Goal: Complete application form: Complete application form

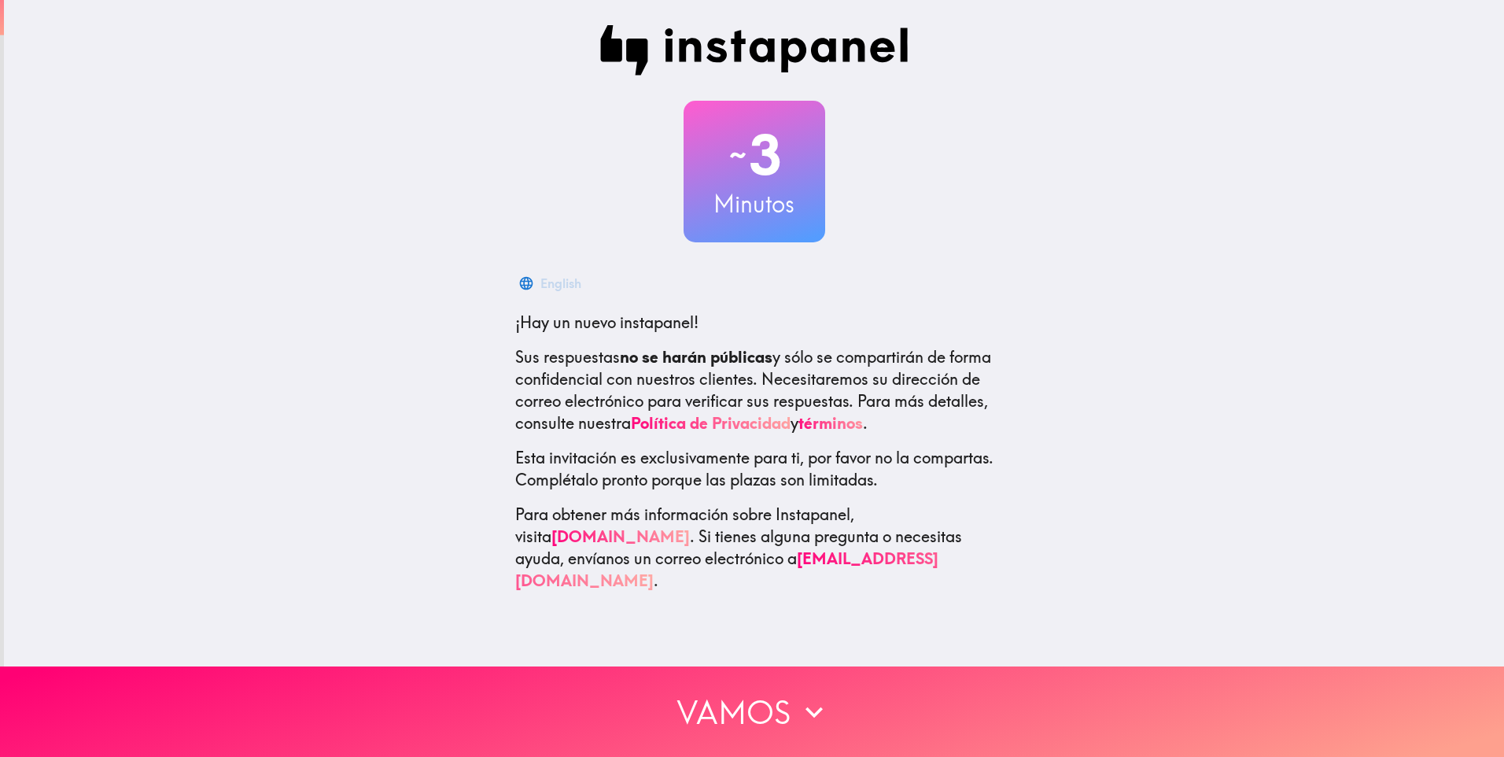
drag, startPoint x: 662, startPoint y: 367, endPoint x: 892, endPoint y: 357, distance: 229.9
click at [892, 357] on p "Sus respuestas no se harán públicas y sólo se compartirán de forma confidencial…" at bounding box center [754, 390] width 478 height 88
click at [604, 285] on div "Català" at bounding box center [754, 282] width 478 height 31
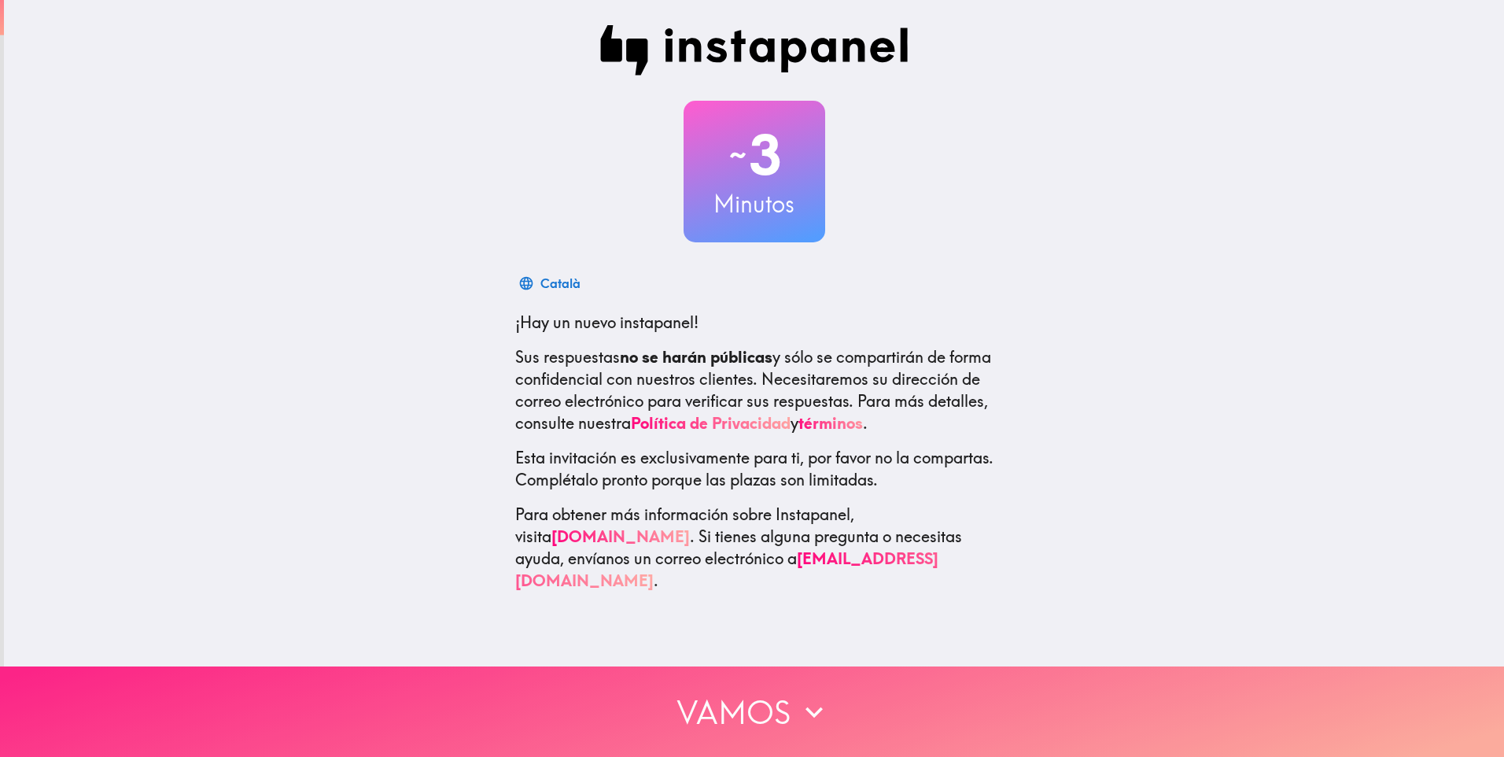
click at [829, 684] on button "Vamos" at bounding box center [752, 711] width 1504 height 90
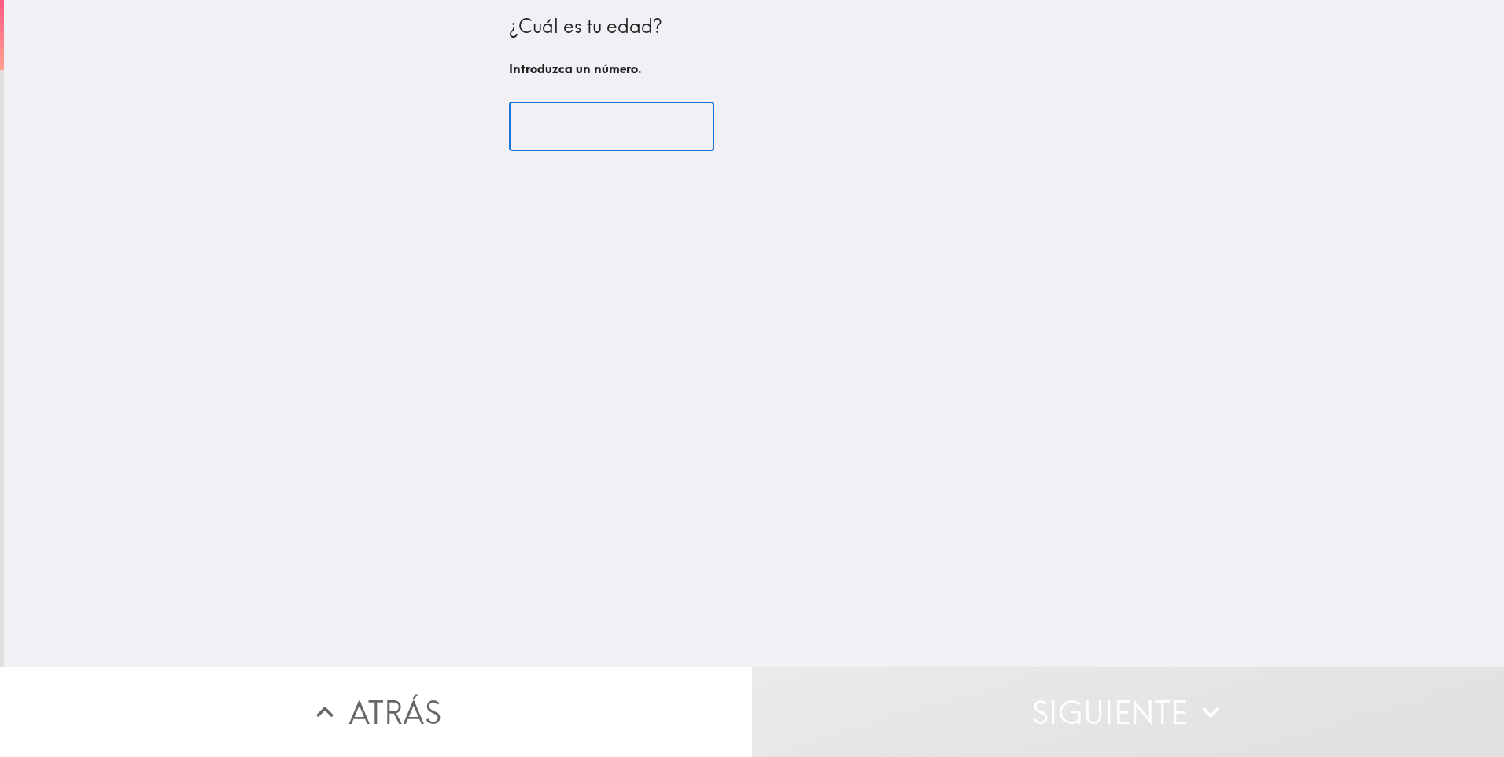
click at [603, 116] on input "number" at bounding box center [611, 126] width 205 height 49
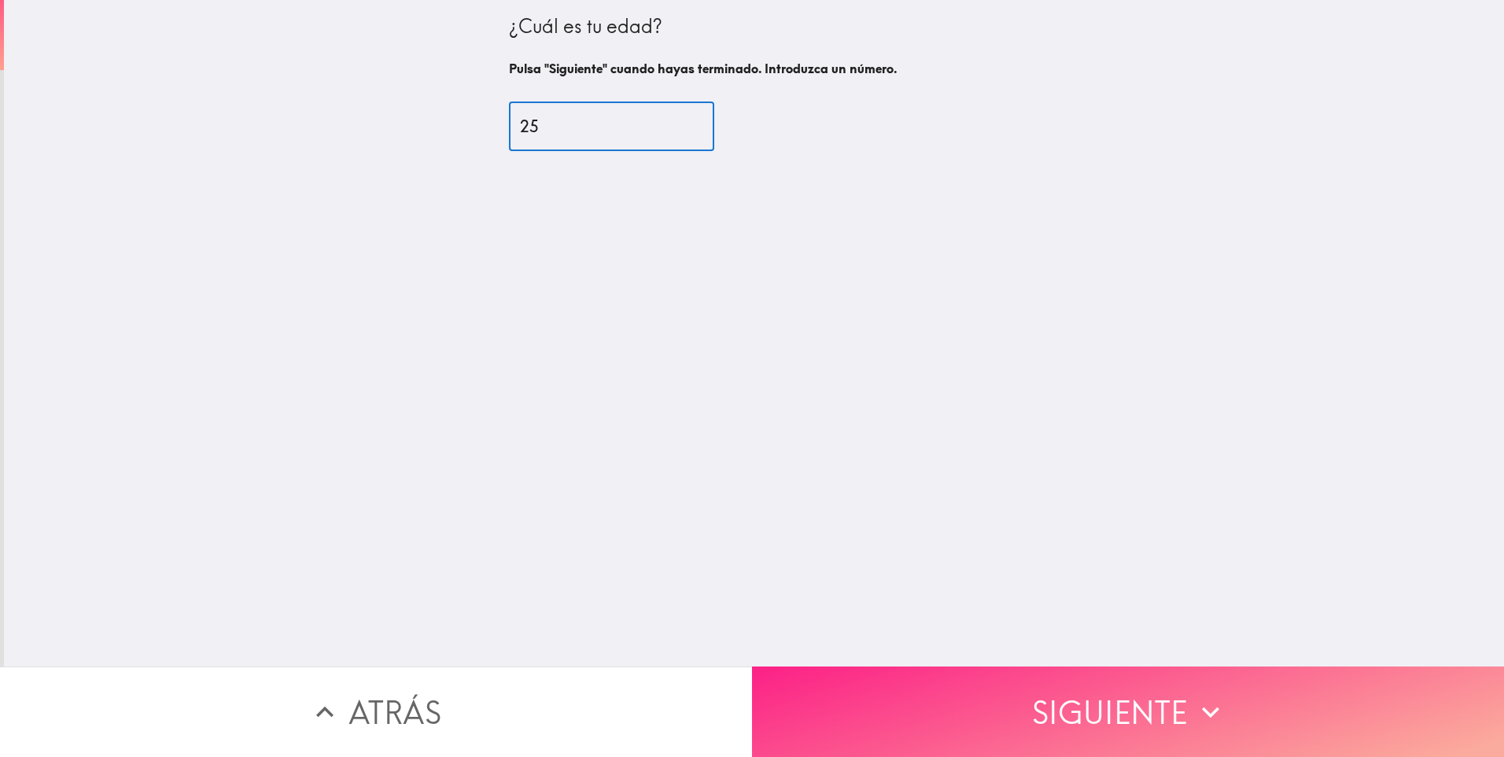
type input "25"
click at [1054, 677] on button "Siguiente" at bounding box center [1128, 711] width 752 height 90
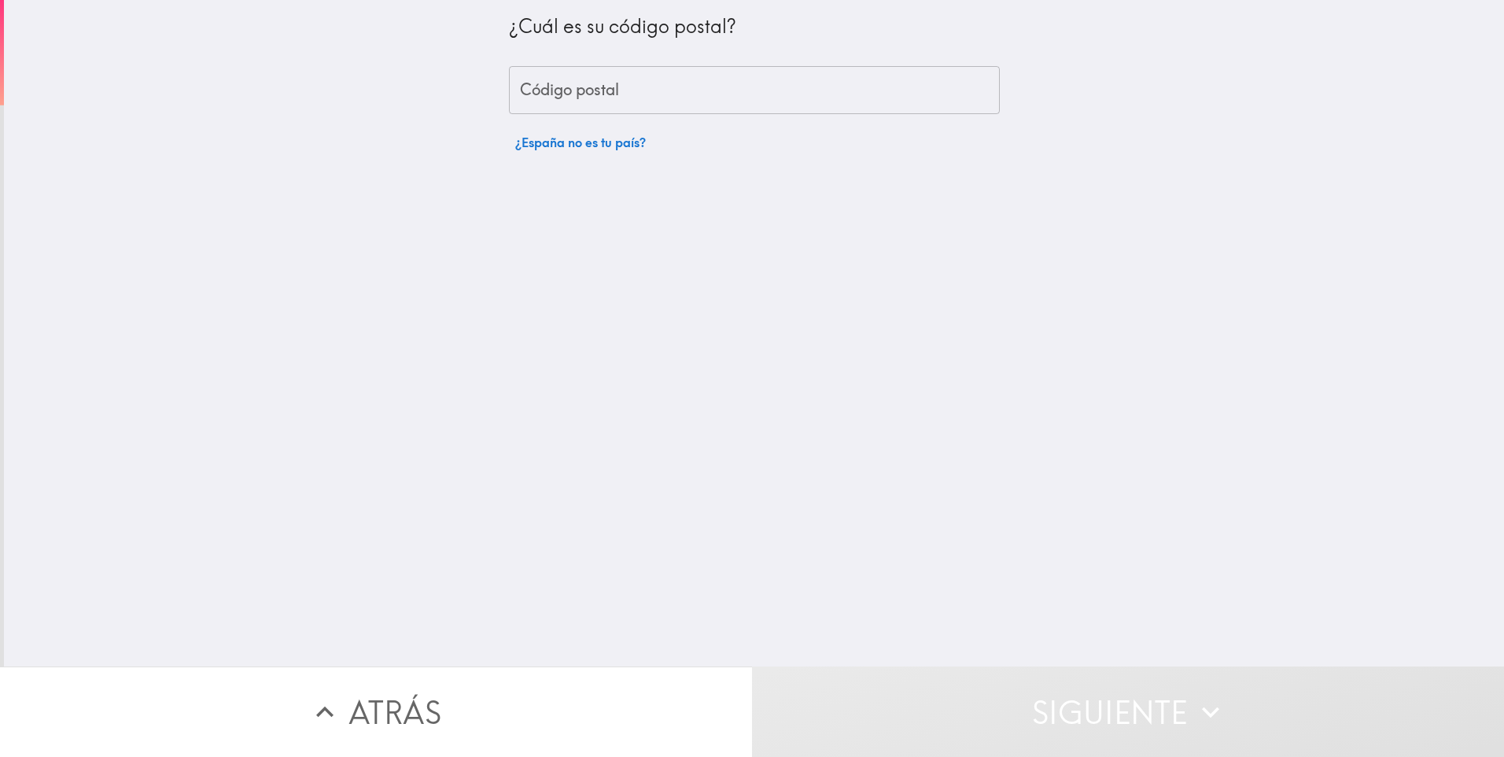
click at [680, 83] on input "Código postal" at bounding box center [754, 90] width 491 height 49
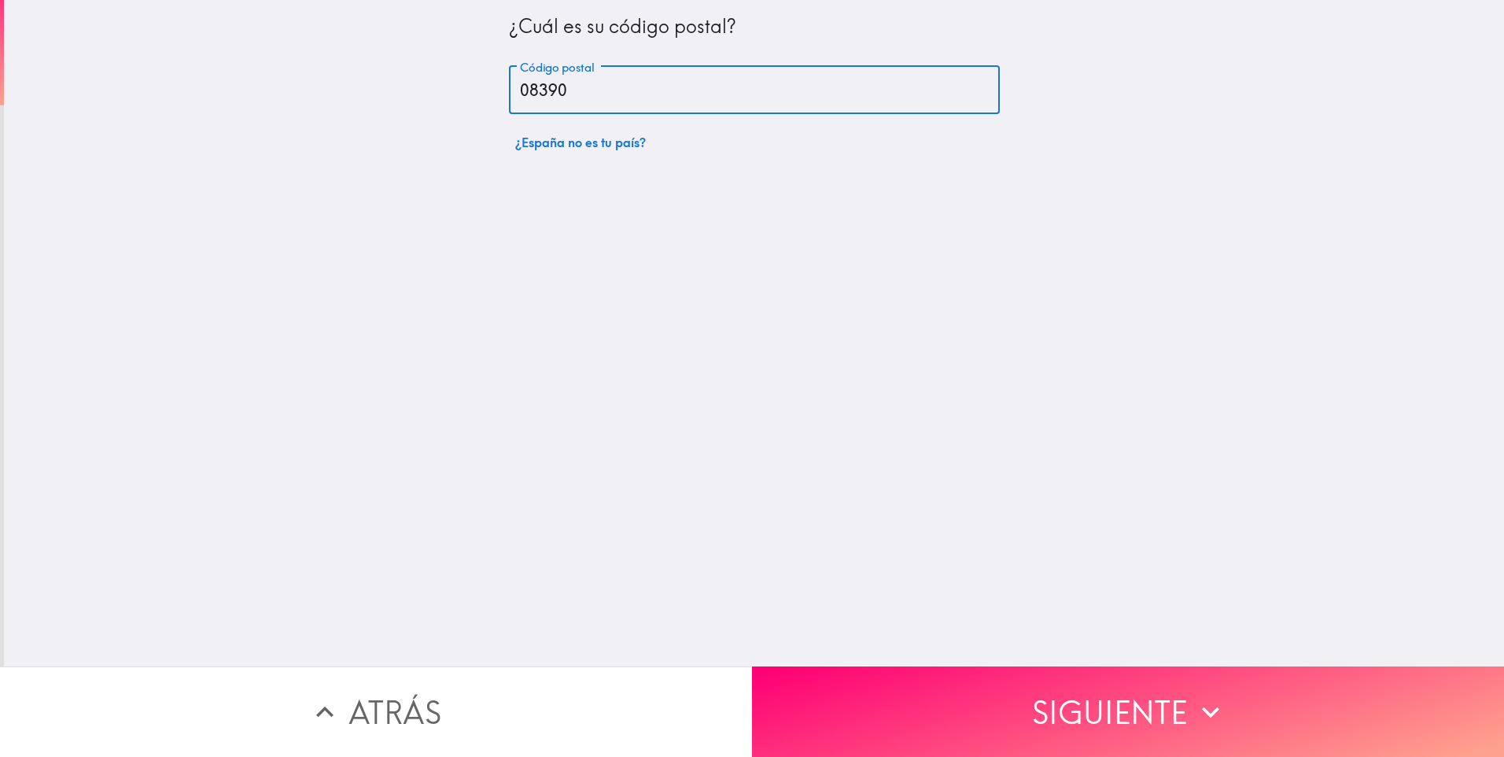
drag, startPoint x: 585, startPoint y: 83, endPoint x: 190, endPoint y: 88, distance: 394.2
click at [190, 88] on div "¿Cuál es su código postal? Código postal 08390 Código postal ¿España no es tu p…" at bounding box center [754, 333] width 1500 height 666
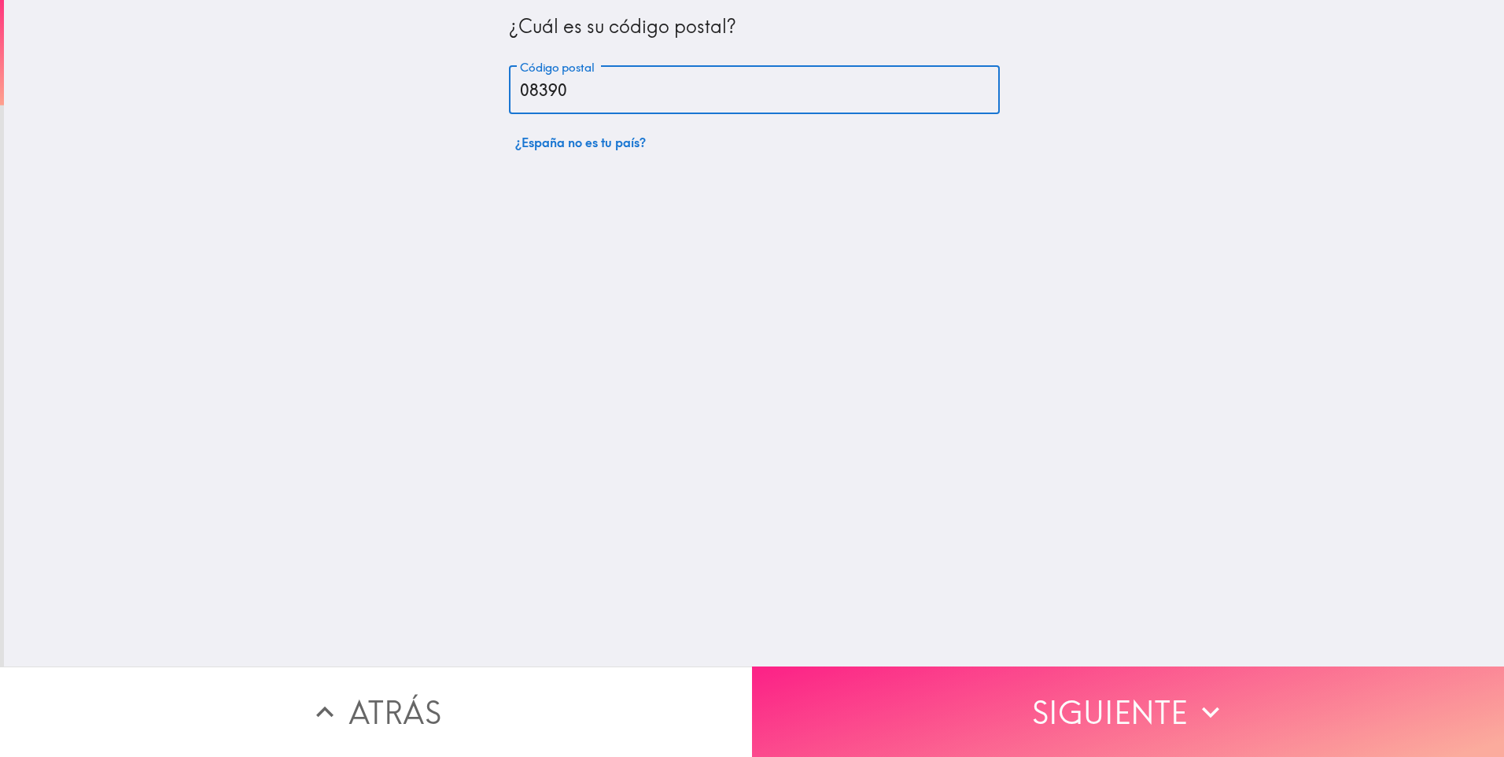
type input "08390"
click at [1166, 699] on button "Siguiente" at bounding box center [1128, 711] width 752 height 90
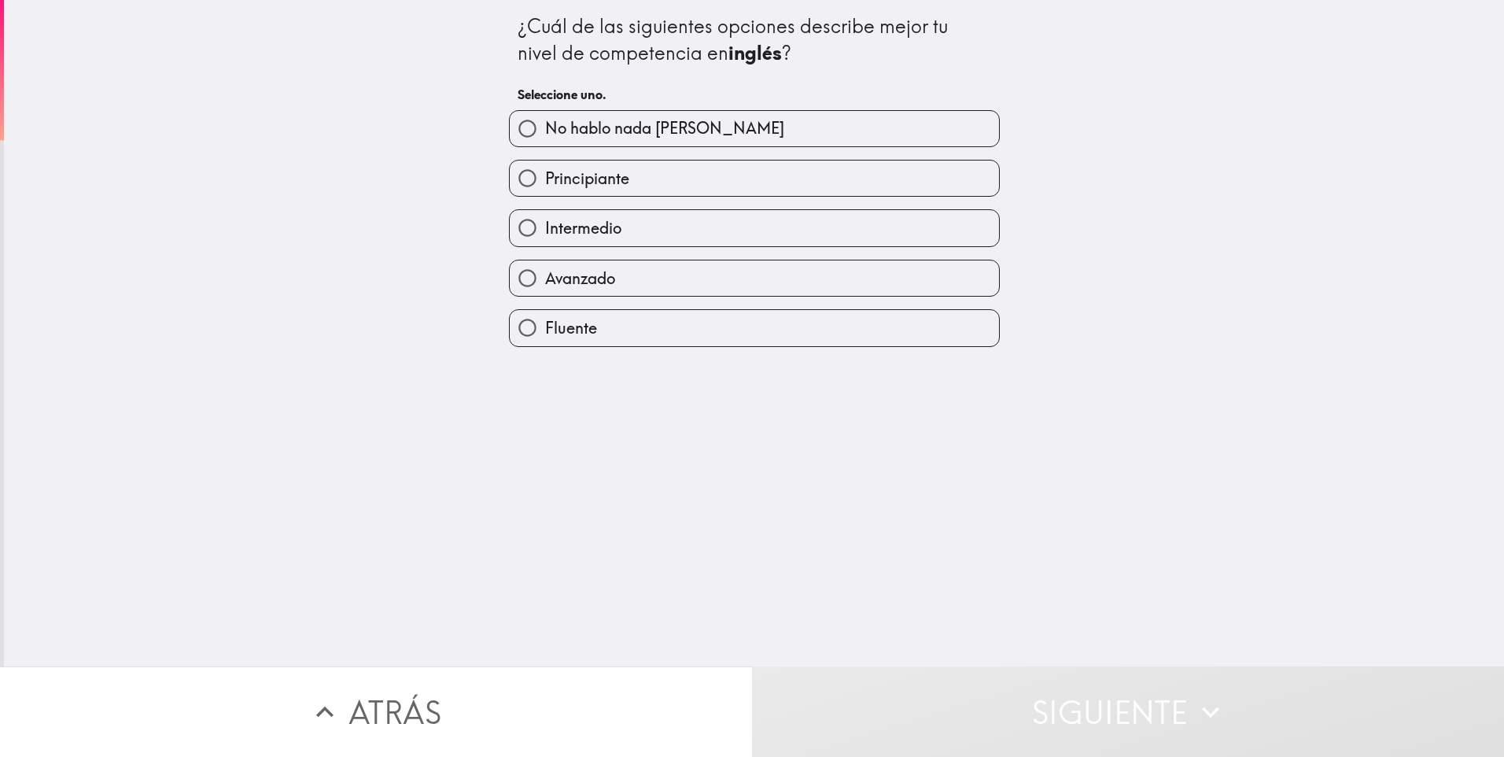
drag, startPoint x: 592, startPoint y: 31, endPoint x: 805, endPoint y: 75, distance: 216.9
click at [805, 75] on div "¿Cuál de las siguientes opciones describe mejor tu nivel de competencia en ingl…" at bounding box center [755, 62] width 474 height 98
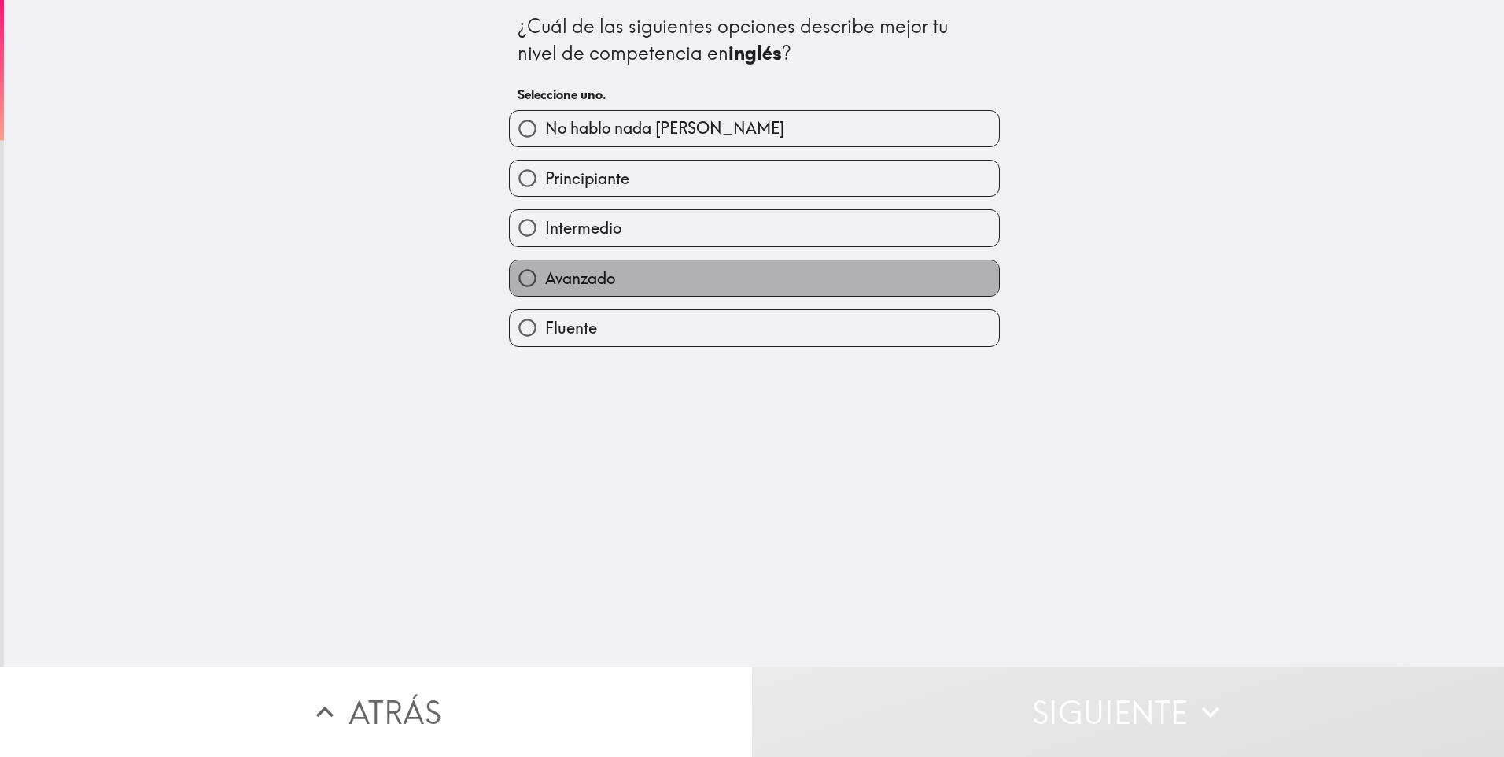
click at [693, 269] on label "Avanzado" at bounding box center [754, 277] width 489 height 35
click at [545, 269] on input "Avanzado" at bounding box center [527, 277] width 35 height 35
radio input "true"
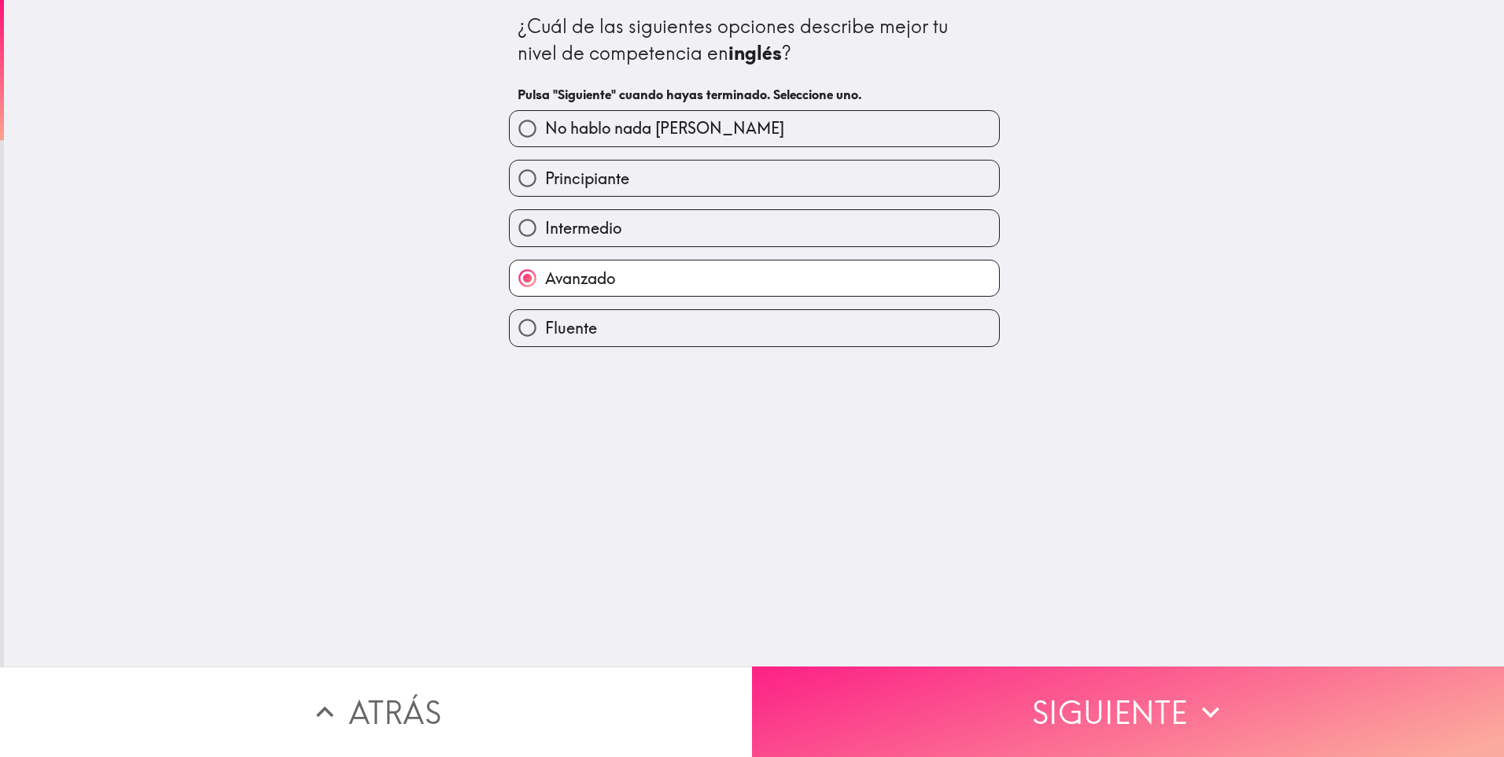
click at [1002, 724] on button "Siguiente" at bounding box center [1128, 711] width 752 height 90
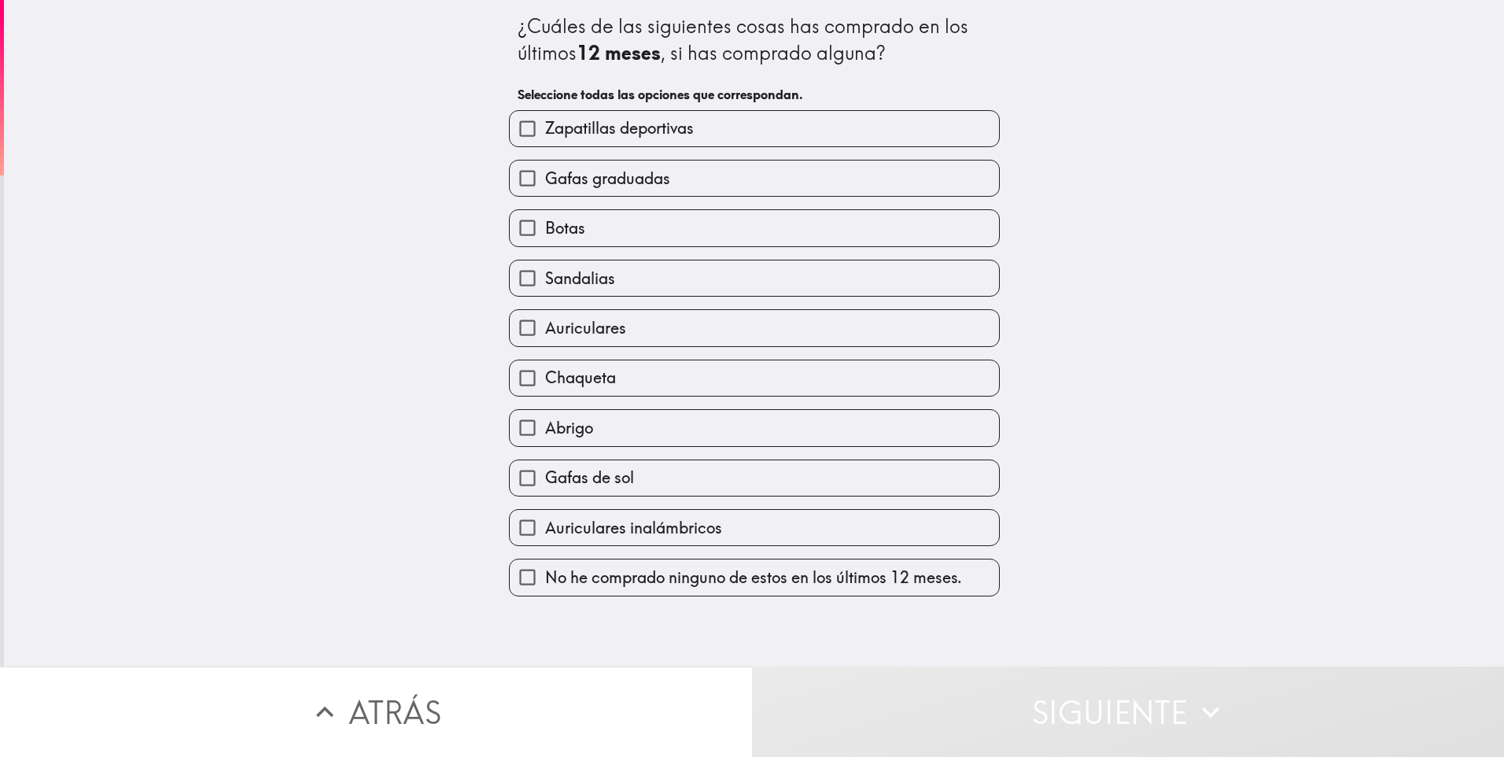
drag, startPoint x: 535, startPoint y: 22, endPoint x: 768, endPoint y: 53, distance: 234.9
click at [764, 50] on div "¿Cuáles de las siguientes cosas has comprado en los últimos 12 meses , si has c…" at bounding box center [755, 39] width 474 height 53
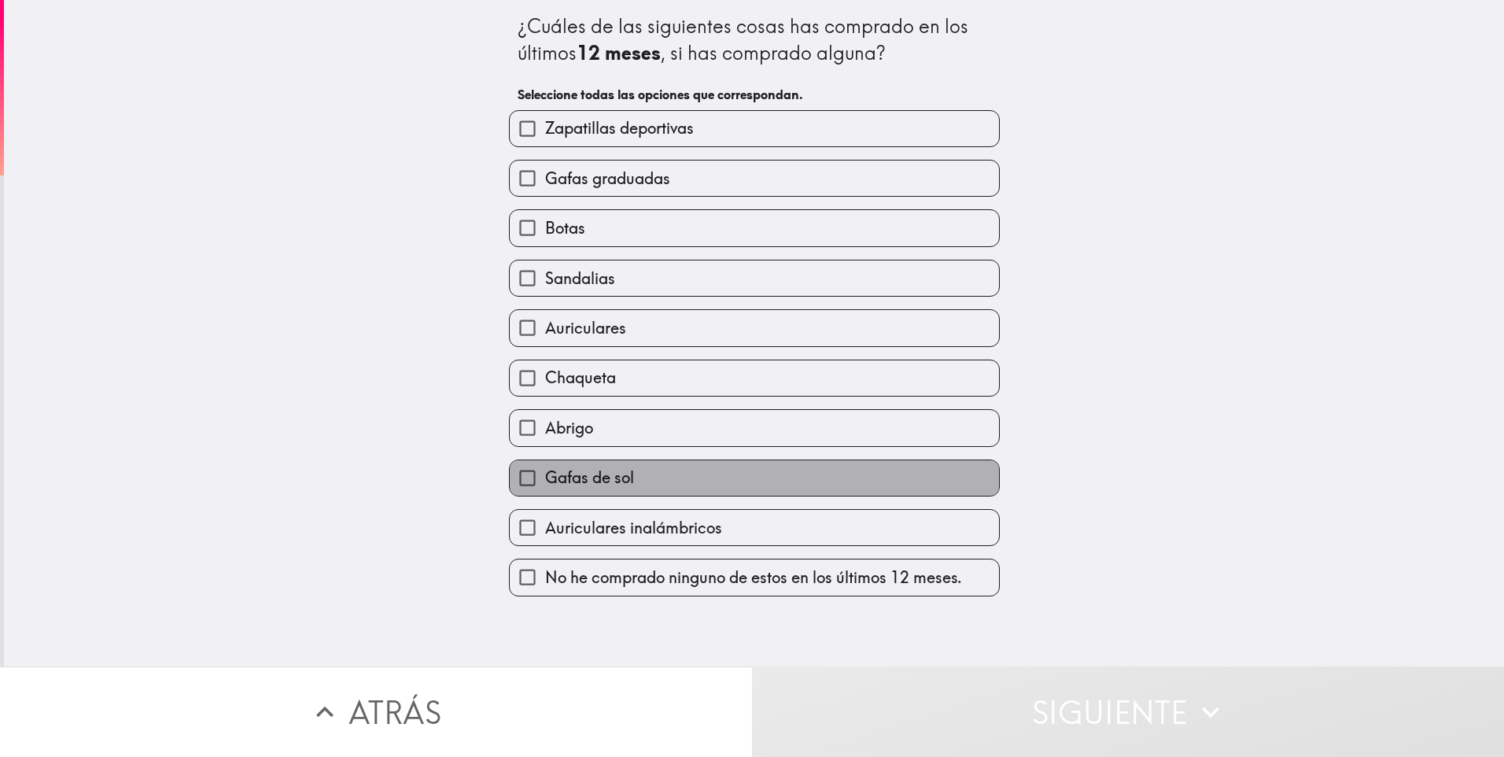
click at [807, 470] on label "Gafas de sol" at bounding box center [754, 477] width 489 height 35
click at [545, 470] on input "Gafas de sol" at bounding box center [527, 477] width 35 height 35
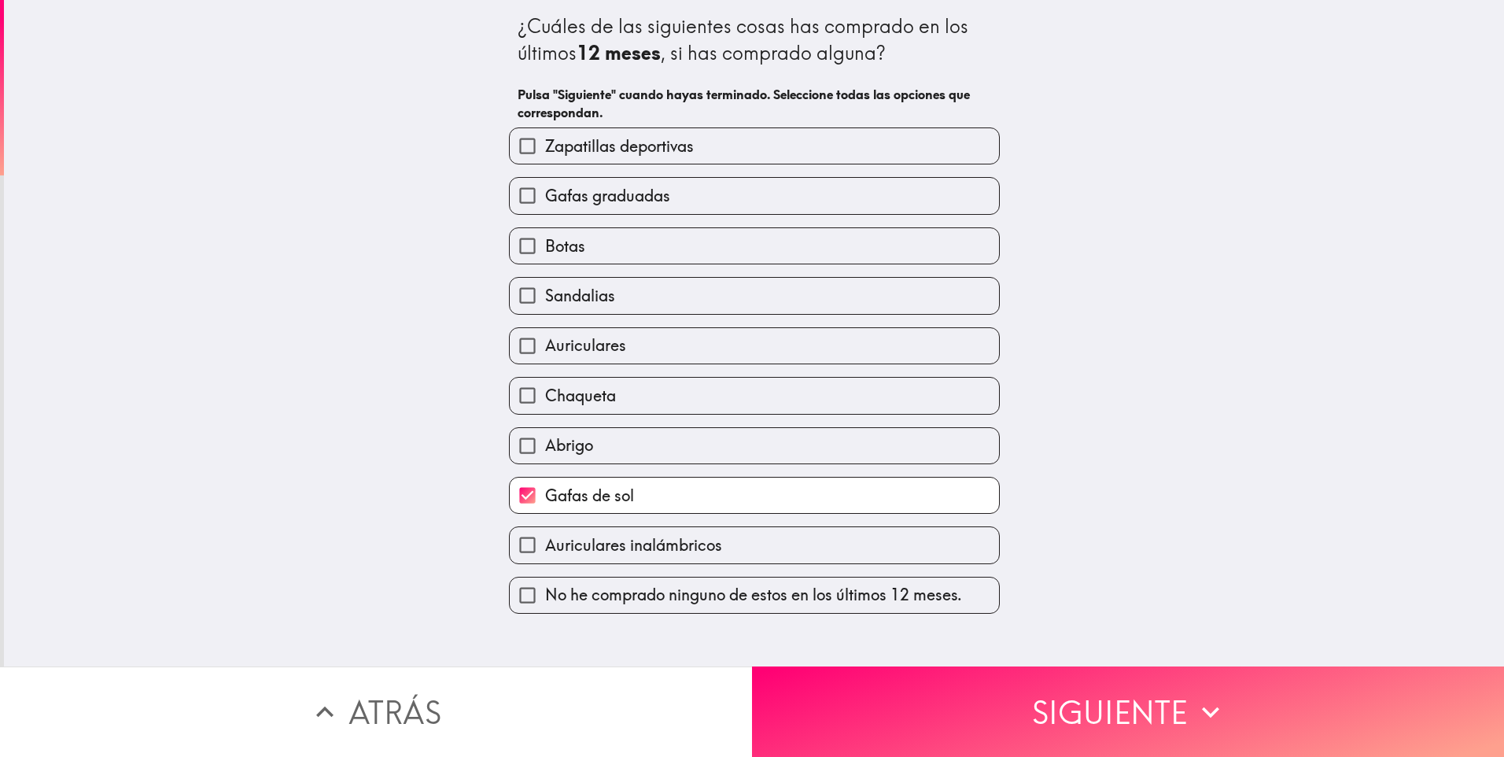
click at [798, 483] on label "Gafas de sol" at bounding box center [754, 495] width 489 height 35
click at [545, 483] on input "Gafas de sol" at bounding box center [527, 495] width 35 height 35
checkbox input "false"
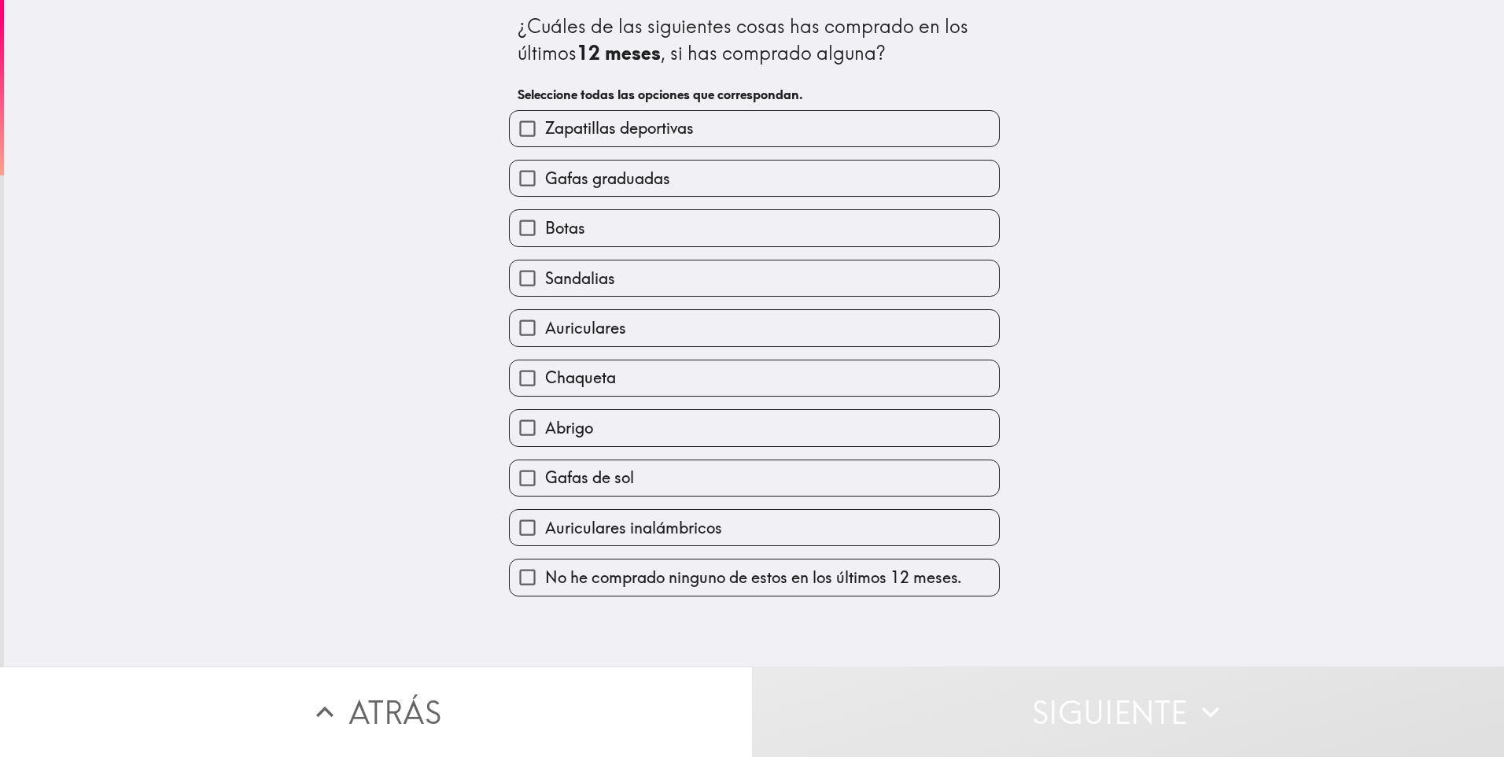
click at [743, 413] on label "Abrigo" at bounding box center [754, 427] width 489 height 35
click at [545, 413] on input "Abrigo" at bounding box center [527, 427] width 35 height 35
checkbox input "true"
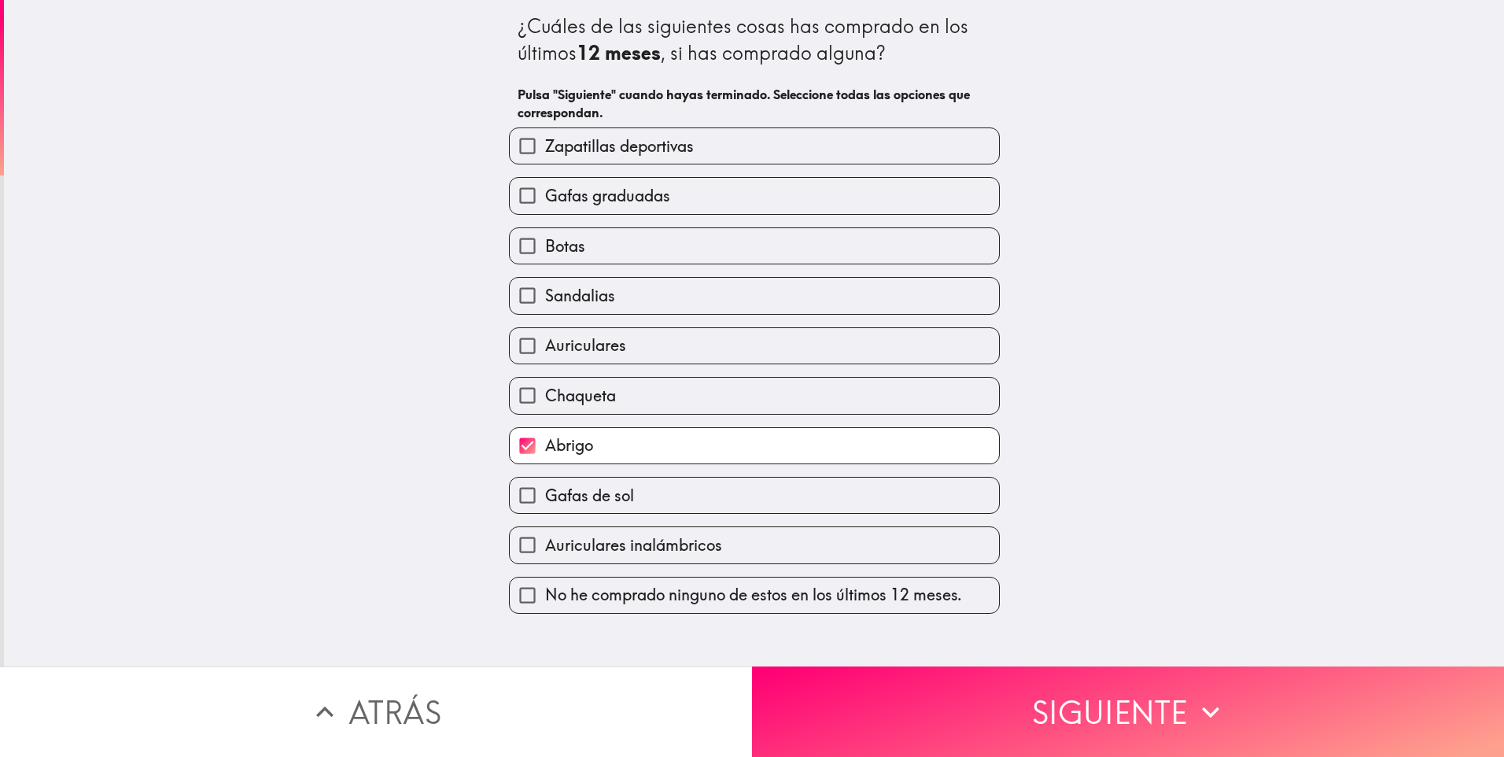
click at [672, 331] on label "Auriculares" at bounding box center [754, 345] width 489 height 35
click at [545, 331] on input "Auriculares" at bounding box center [527, 345] width 35 height 35
checkbox input "true"
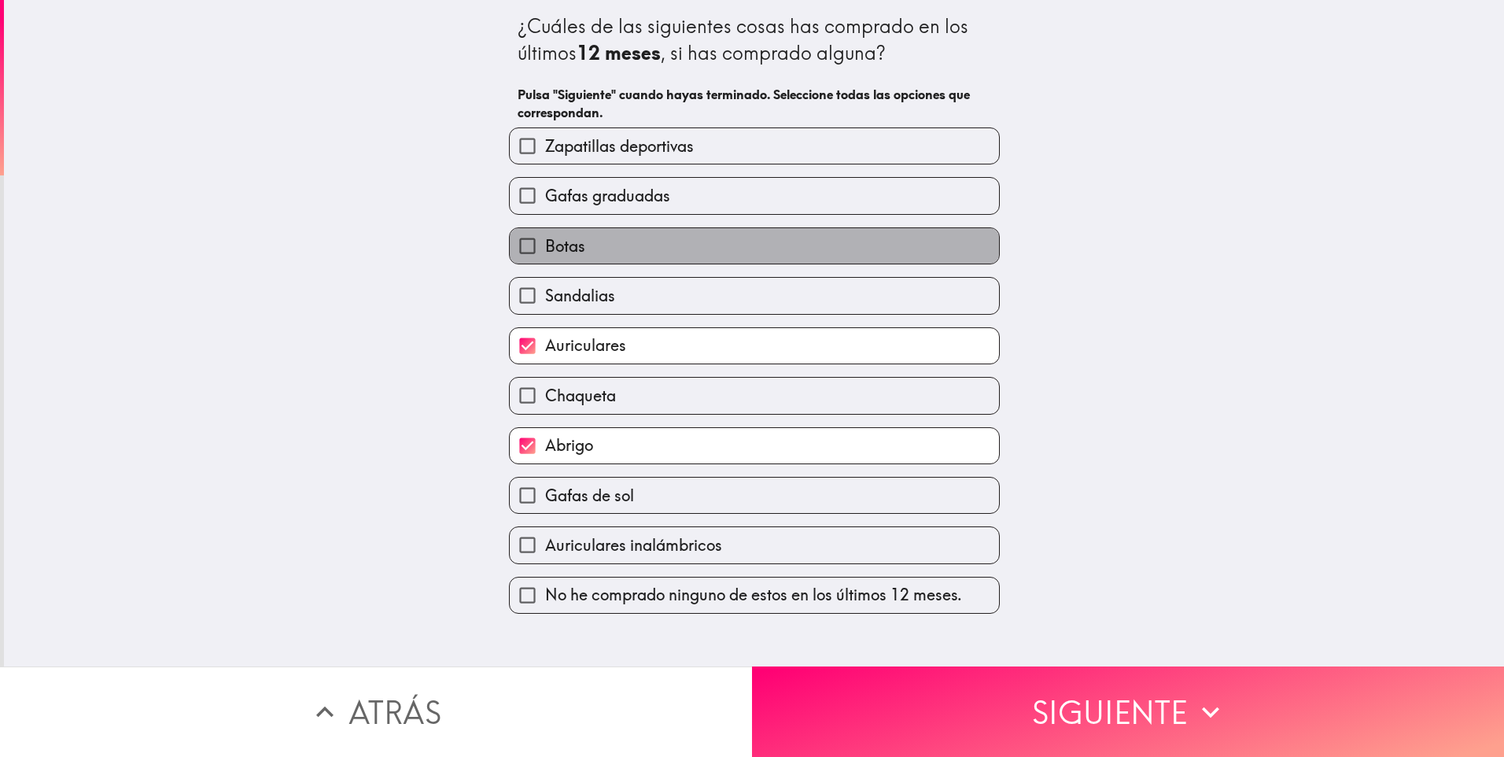
click at [640, 243] on label "Botas" at bounding box center [754, 245] width 489 height 35
click at [545, 243] on input "Botas" at bounding box center [527, 245] width 35 height 35
checkbox input "true"
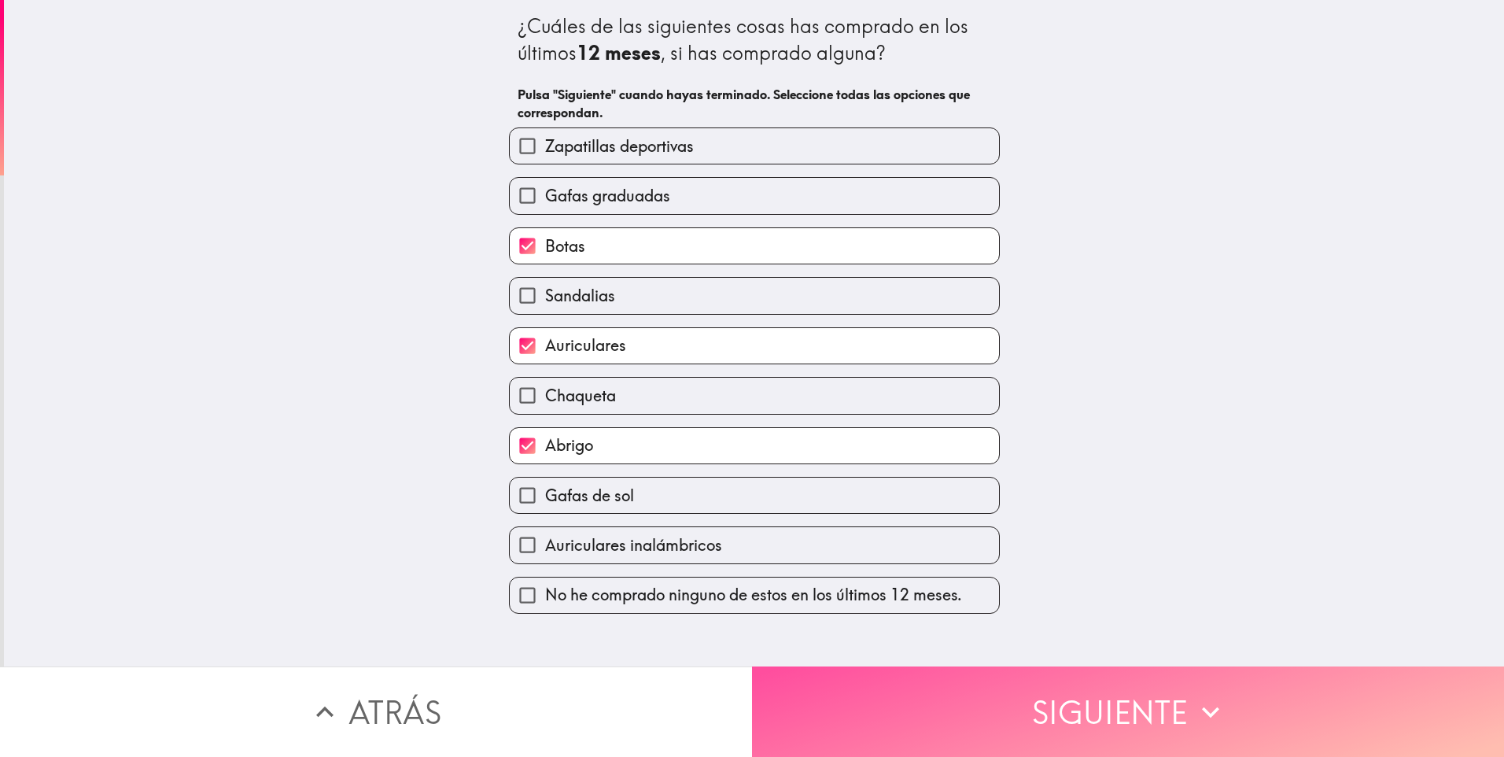
click at [1120, 712] on button "Siguiente" at bounding box center [1128, 711] width 752 height 90
